Goal: Go to known website: Access a specific website the user already knows

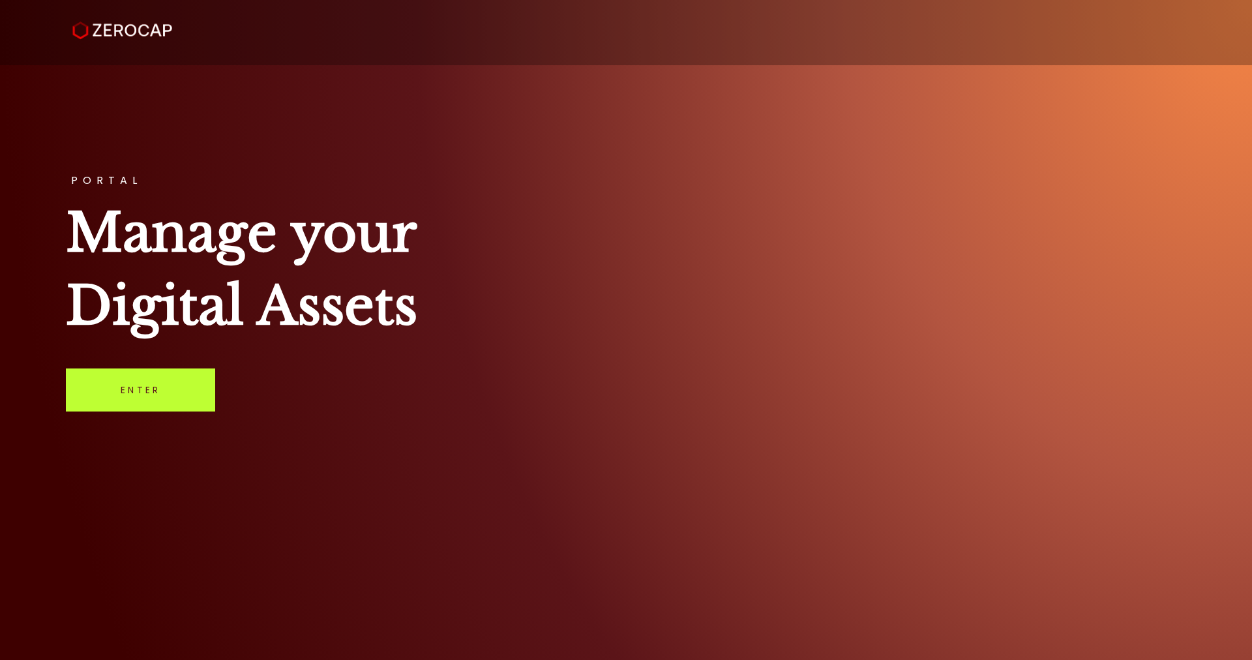
click at [179, 375] on link "Enter" at bounding box center [140, 389] width 149 height 43
